Goal: Task Accomplishment & Management: Use online tool/utility

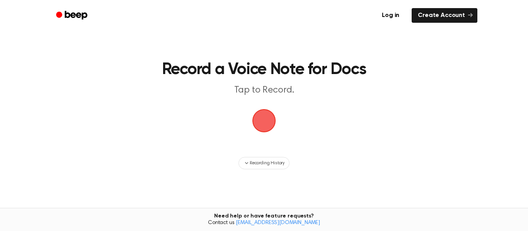
click at [263, 121] on span "button" at bounding box center [263, 120] width 31 height 31
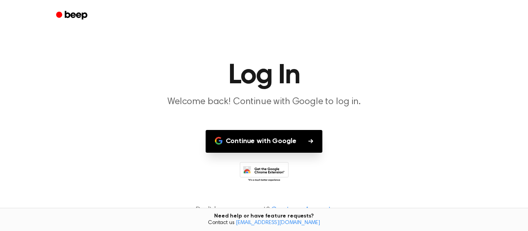
click at [264, 148] on button "Continue with Google" at bounding box center [263, 141] width 117 height 23
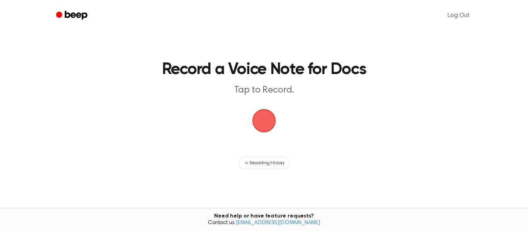
click at [266, 120] on span "button" at bounding box center [264, 121] width 36 height 36
click at [266, 120] on span "button" at bounding box center [263, 120] width 43 height 43
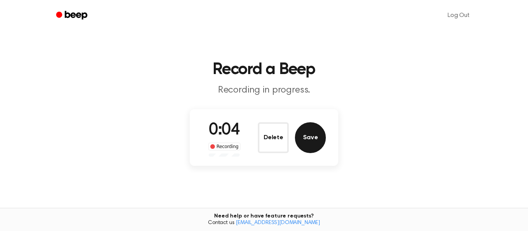
click at [306, 137] on button "Save" at bounding box center [310, 137] width 31 height 31
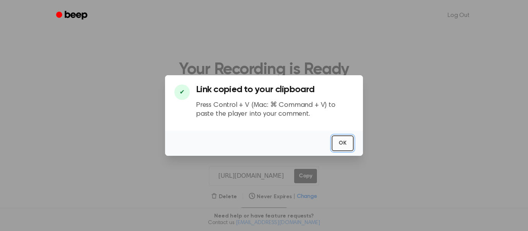
click at [343, 146] on button "OK" at bounding box center [342, 144] width 22 height 16
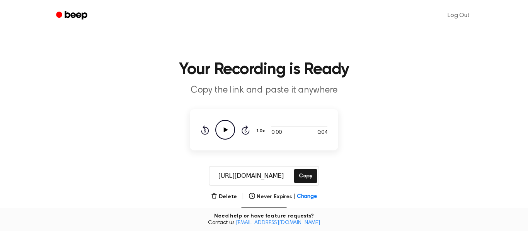
click at [256, 177] on input "[URL][DOMAIN_NAME]" at bounding box center [250, 176] width 83 height 19
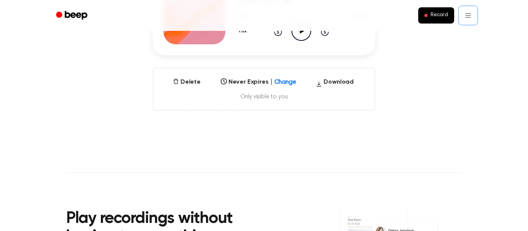
scroll to position [149, 0]
click at [181, 80] on button "Delete" at bounding box center [187, 81] width 34 height 9
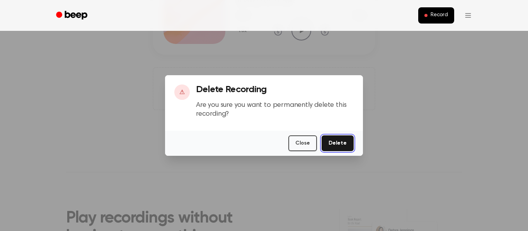
click at [338, 147] on button "Delete" at bounding box center [337, 144] width 32 height 16
